Goal: Navigation & Orientation: Find specific page/section

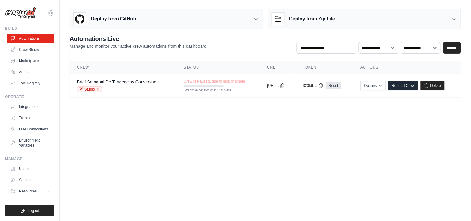
click at [34, 51] on link "Crew Studio" at bounding box center [30, 50] width 47 height 10
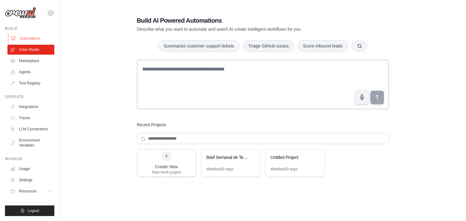
click at [33, 38] on link "Automations" at bounding box center [31, 38] width 47 height 10
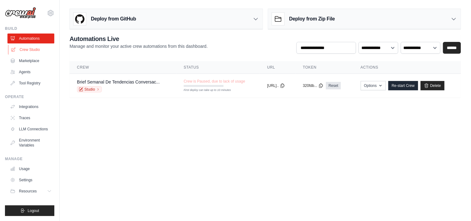
click at [22, 51] on link "Crew Studio" at bounding box center [31, 50] width 47 height 10
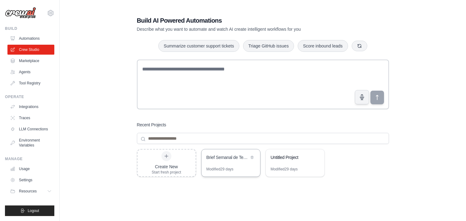
click at [221, 159] on div "Brief Semanal de Tendencias Conversacionales" at bounding box center [227, 157] width 42 height 6
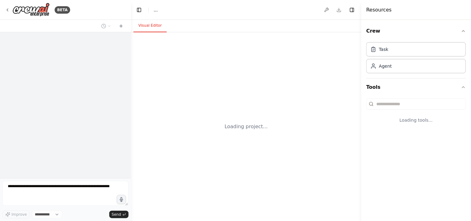
select select "****"
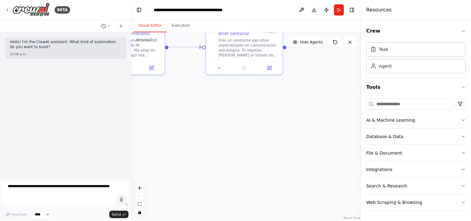
click at [326, 92] on div ".deletable-edge-delete-btn { width: 20px; height: 20px; border: 0px solid #ffff…" at bounding box center [246, 126] width 230 height 189
click at [141, 198] on button "zoom out" at bounding box center [140, 196] width 8 height 8
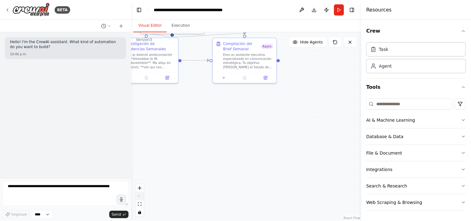
click at [141, 198] on button "zoom out" at bounding box center [140, 196] width 8 height 8
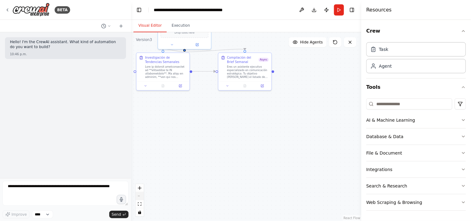
click at [141, 198] on button "zoom out" at bounding box center [140, 196] width 8 height 8
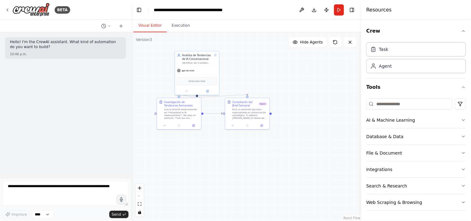
drag, startPoint x: 331, startPoint y: 125, endPoint x: 333, endPoint y: 158, distance: 33.0
click at [333, 158] on div ".deletable-edge-delete-btn { width: 20px; height: 20px; border: 0px solid #ffff…" at bounding box center [246, 126] width 230 height 189
click at [462, 170] on icon "button" at bounding box center [463, 169] width 5 height 5
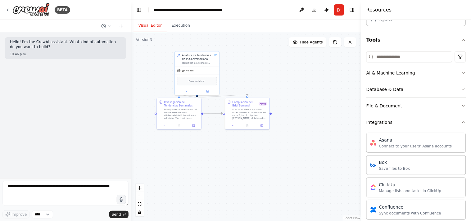
scroll to position [42, 0]
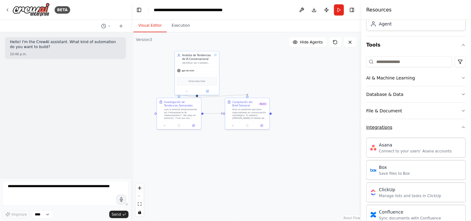
click at [461, 125] on icon "button" at bounding box center [463, 127] width 5 height 5
